Goal: Task Accomplishment & Management: Manage account settings

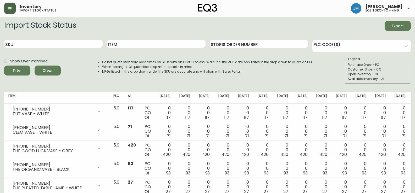
click at [10, 6] on button "button" at bounding box center [10, 9] width 12 height 12
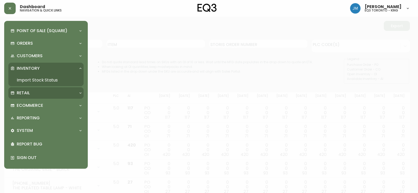
click at [22, 94] on p "Retail" at bounding box center [23, 93] width 13 height 6
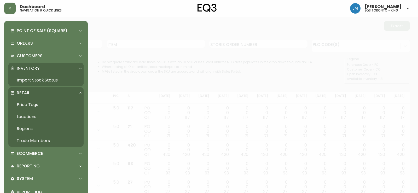
click at [24, 90] on p "Retail" at bounding box center [23, 93] width 13 height 6
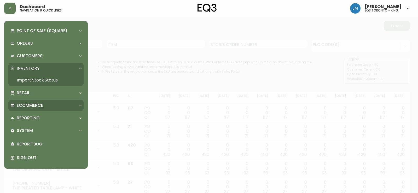
click at [27, 104] on p "Ecommerce" at bounding box center [30, 106] width 26 height 6
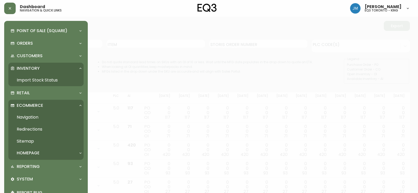
click at [22, 101] on div "Ecommerce" at bounding box center [45, 106] width 75 height 12
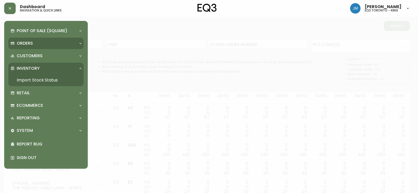
click at [20, 41] on p "Orders" at bounding box center [25, 44] width 16 height 6
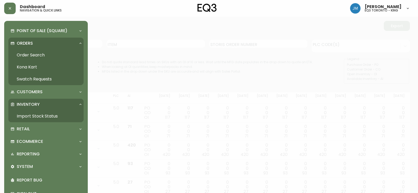
click at [30, 56] on link "Order Search" at bounding box center [45, 55] width 75 height 12
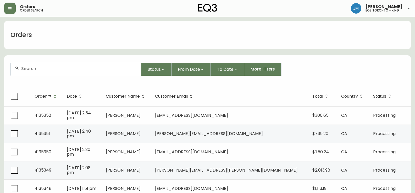
click at [30, 73] on div at bounding box center [76, 69] width 130 height 13
type input "431136"
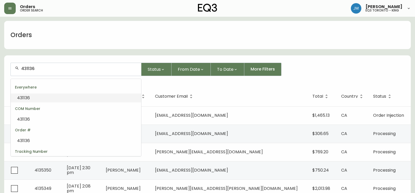
click at [20, 98] on span "431136" at bounding box center [23, 98] width 13 height 6
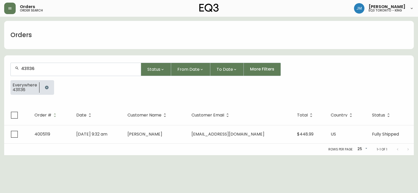
click at [38, 71] on input "431136" at bounding box center [79, 68] width 116 height 5
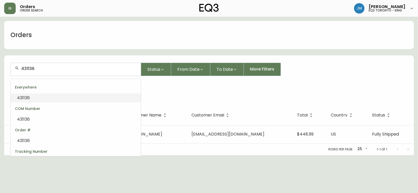
click at [38, 71] on input "431136" at bounding box center [79, 68] width 116 height 5
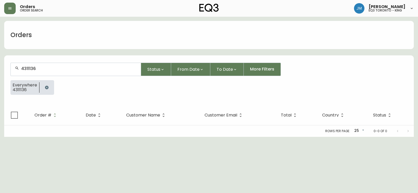
type input "4311136"
click at [47, 86] on icon "button" at bounding box center [46, 87] width 3 height 3
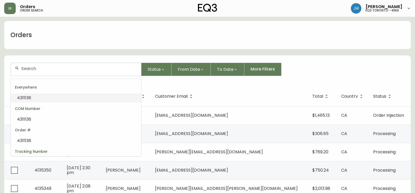
click at [32, 70] on input "text" at bounding box center [79, 68] width 116 height 5
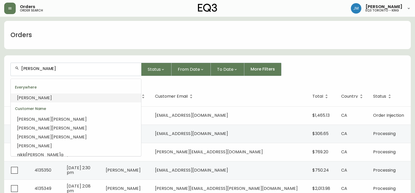
click at [24, 99] on span "CHEN" at bounding box center [34, 98] width 35 height 6
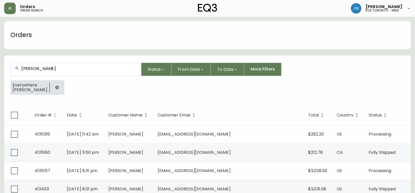
click at [19, 67] on div "CHEN" at bounding box center [76, 69] width 130 height 13
type input "VICHEN"
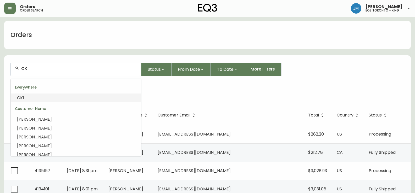
type input "C"
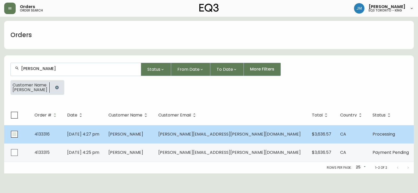
type input "vicki chen"
click at [15, 136] on input "checkbox" at bounding box center [14, 134] width 12 height 12
checkbox input "true"
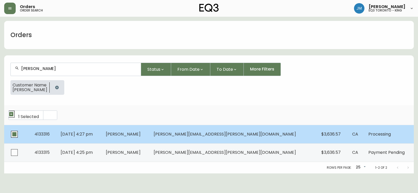
click at [83, 135] on span "May 26 2025, 4:27 pm" at bounding box center [77, 134] width 32 height 6
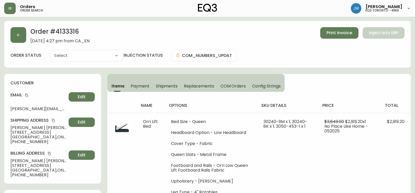
type input "Processing"
select select "PROCESSING"
click at [336, 32] on span "Print Invoice" at bounding box center [339, 33] width 26 height 6
